Goal: Find specific page/section: Find specific page/section

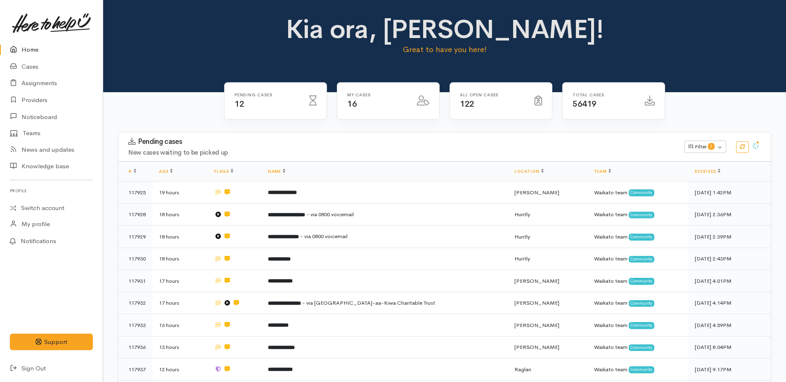
scroll to position [449, 0]
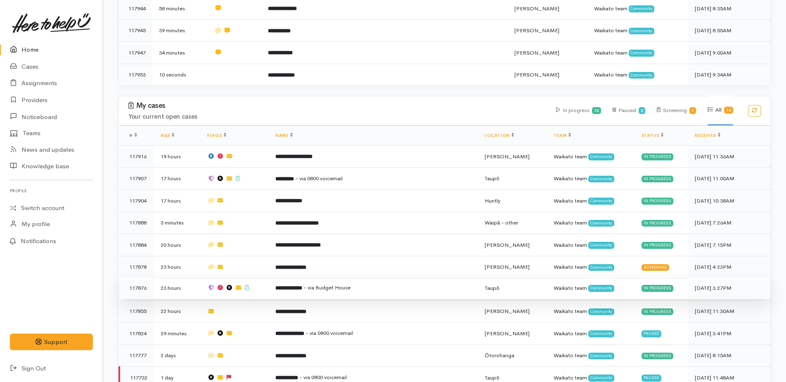
click at [340, 284] on span "- via Budget House" at bounding box center [327, 287] width 47 height 7
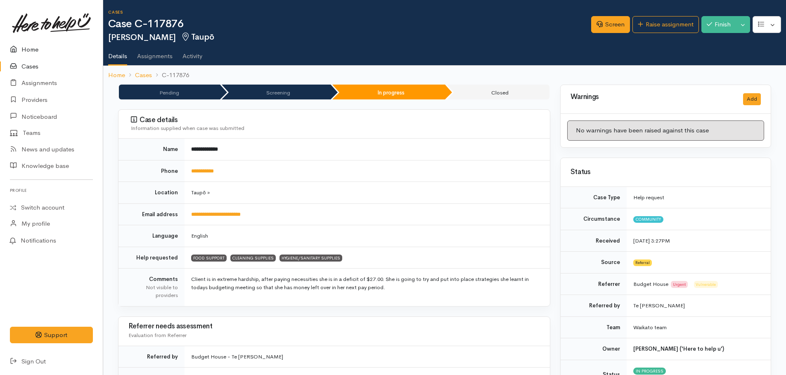
click at [29, 51] on link "Home" at bounding box center [51, 49] width 103 height 17
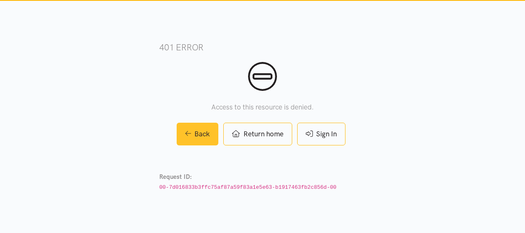
click at [201, 135] on link "Back" at bounding box center [198, 134] width 42 height 23
